Goal: Transaction & Acquisition: Download file/media

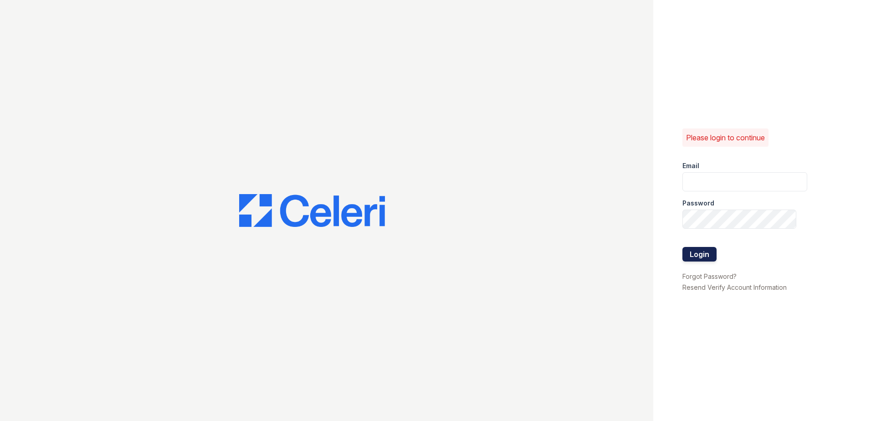
type input "Arrivewakaba@trinity-pm.com"
click at [705, 254] on button "Login" at bounding box center [699, 254] width 34 height 15
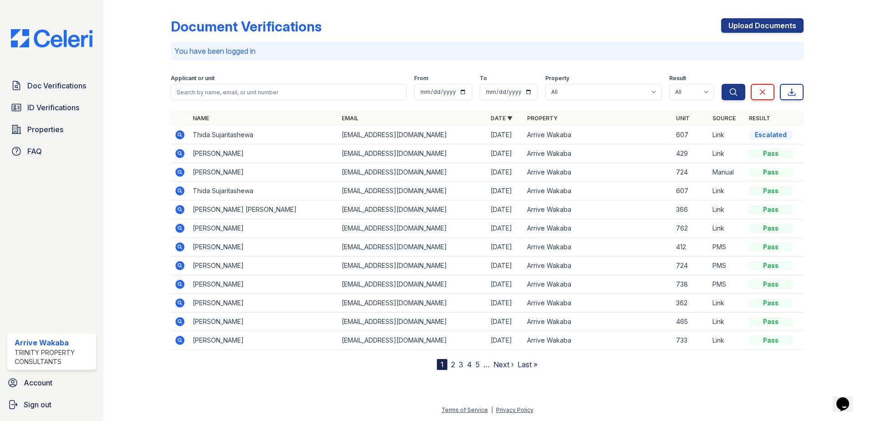
click at [179, 136] on icon at bounding box center [179, 134] width 11 height 11
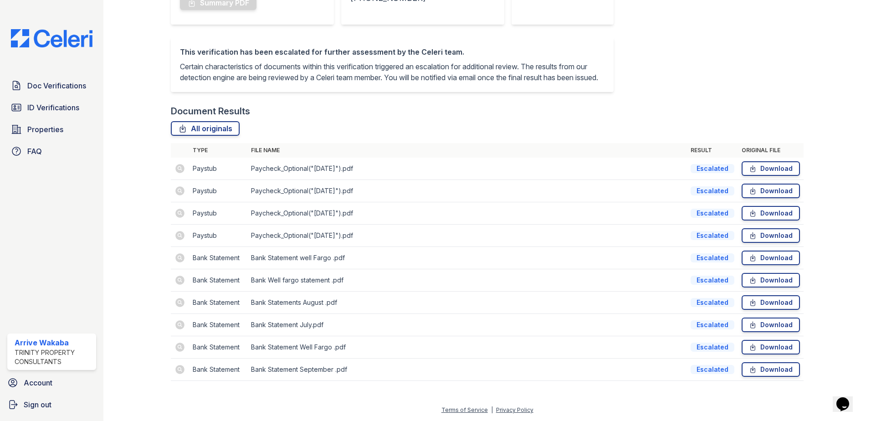
scroll to position [198, 0]
click at [702, 175] on td "Escalated" at bounding box center [712, 169] width 51 height 22
click at [751, 174] on link "Download" at bounding box center [771, 168] width 58 height 15
click at [804, 174] on div at bounding box center [830, 103] width 53 height 573
click at [784, 169] on link "Download" at bounding box center [771, 168] width 58 height 15
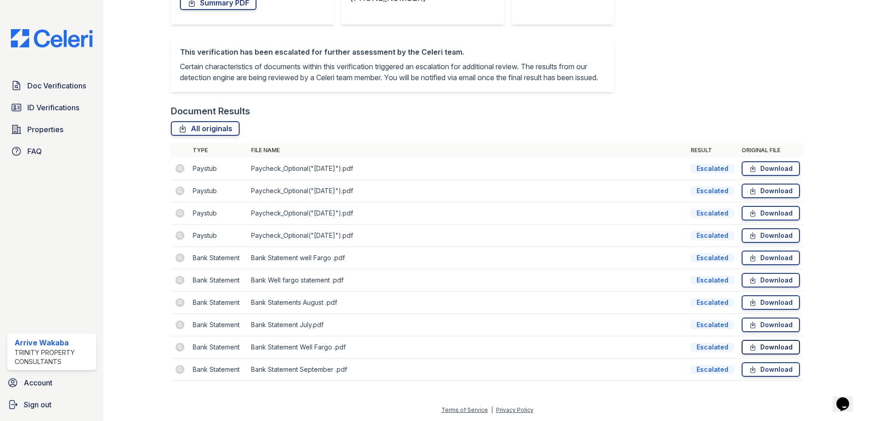
click at [785, 348] on link "Download" at bounding box center [771, 347] width 58 height 15
click at [753, 164] on link "Download" at bounding box center [771, 168] width 58 height 15
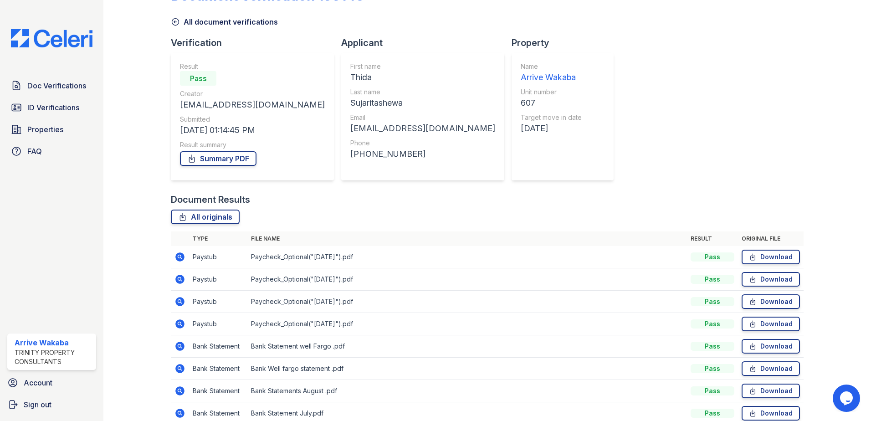
scroll to position [46, 0]
